Goal: Task Accomplishment & Management: Use online tool/utility

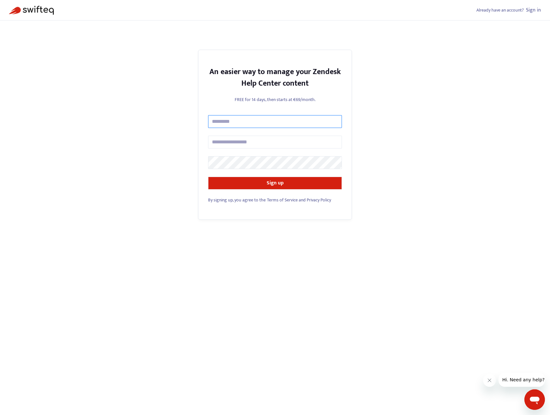
click at [258, 122] on input "text" at bounding box center [275, 121] width 134 height 13
type input "**********"
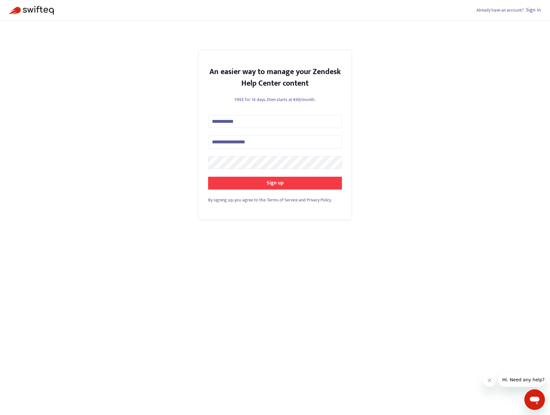
click at [260, 187] on button "Sign up" at bounding box center [275, 183] width 134 height 13
click at [208, 177] on button "Sign up" at bounding box center [275, 183] width 134 height 13
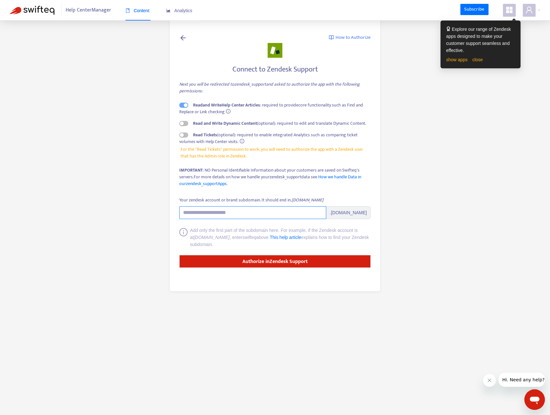
click at [240, 213] on input "Your zendesk account or brand subdomain. It should end in .[DOMAIN_NAME]" at bounding box center [252, 212] width 147 height 13
paste input "**********"
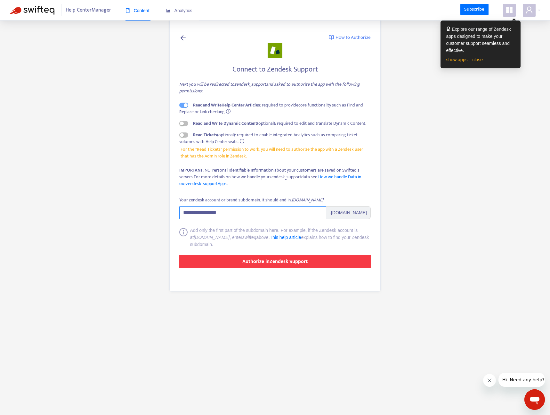
type input "**********"
click at [289, 263] on strong "Authorize in Zendesk Support" at bounding box center [275, 261] width 65 height 9
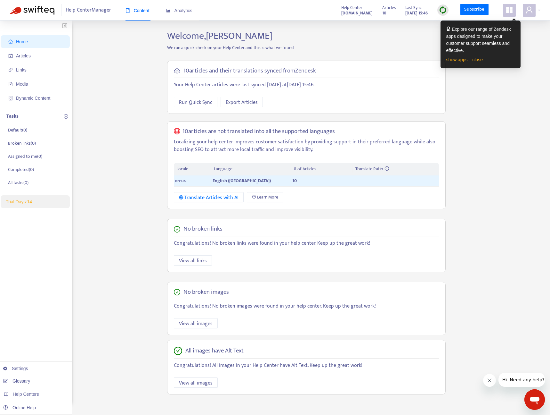
click at [323, 103] on div "Run Quick Sync Export Articles" at bounding box center [306, 102] width 265 height 10
click at [238, 102] on span "Export Articles" at bounding box center [242, 102] width 32 height 8
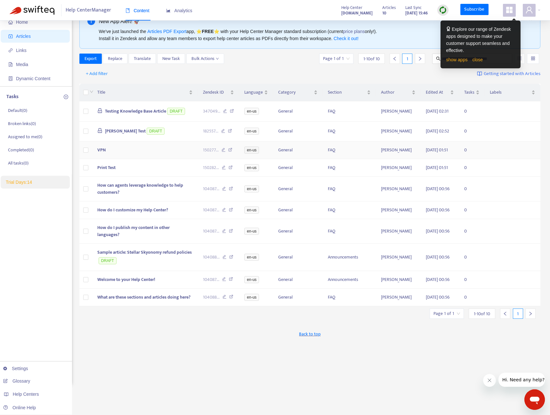
scroll to position [21, 0]
click at [481, 59] on link "close" at bounding box center [478, 59] width 11 height 5
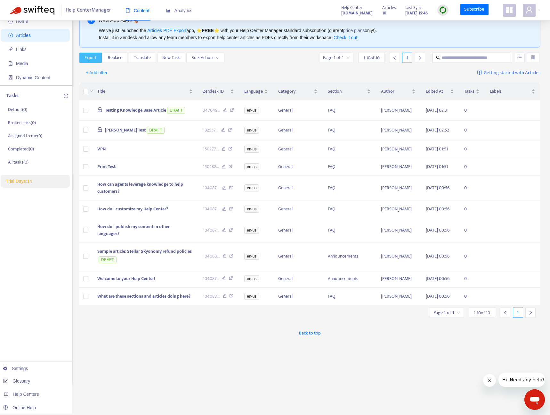
click at [83, 58] on button "Export" at bounding box center [90, 58] width 22 height 10
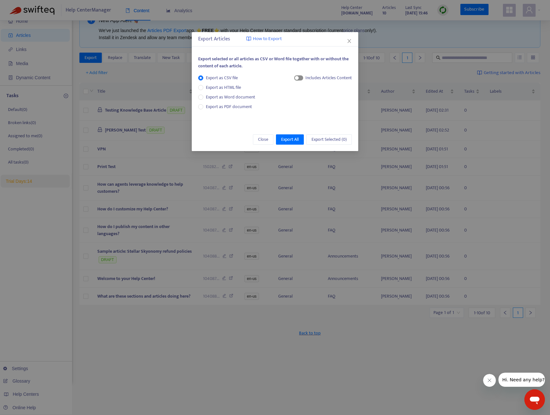
click at [300, 79] on span "button" at bounding box center [298, 77] width 9 height 5
click at [294, 140] on span "Export All" at bounding box center [290, 139] width 18 height 7
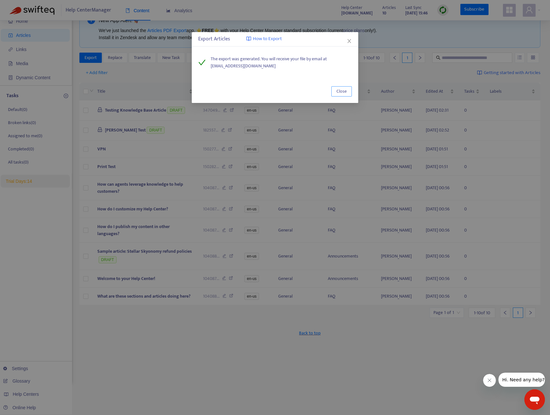
drag, startPoint x: 341, startPoint y: 90, endPoint x: 319, endPoint y: 87, distance: 21.6
click at [341, 90] on span "Close" at bounding box center [342, 91] width 10 height 7
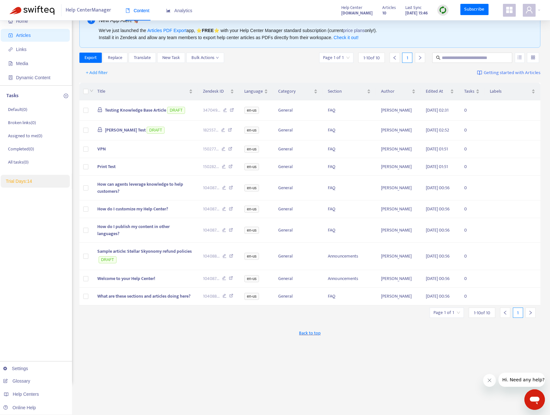
scroll to position [0, 0]
